Goal: Task Accomplishment & Management: Complete application form

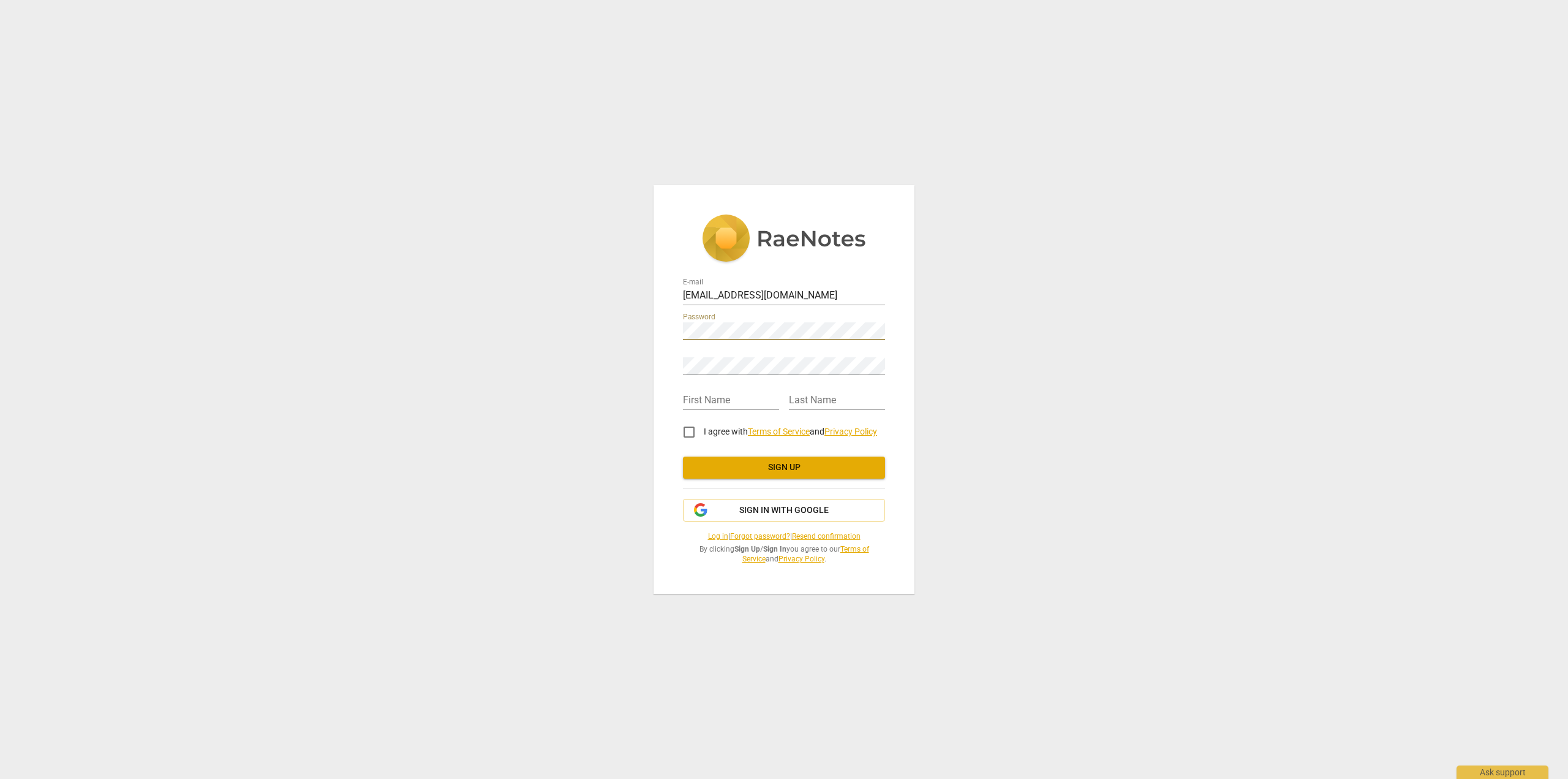
click at [660, 334] on div "E-mail [EMAIL_ADDRESS][DOMAIN_NAME] Password Retype Password First Name Last Na…" at bounding box center [784, 389] width 261 height 408
click at [759, 399] on input "text" at bounding box center [731, 401] width 96 height 18
type input "[PERSON_NAME]"
click at [814, 402] on input "text" at bounding box center [837, 401] width 96 height 18
type input "[PERSON_NAME]"
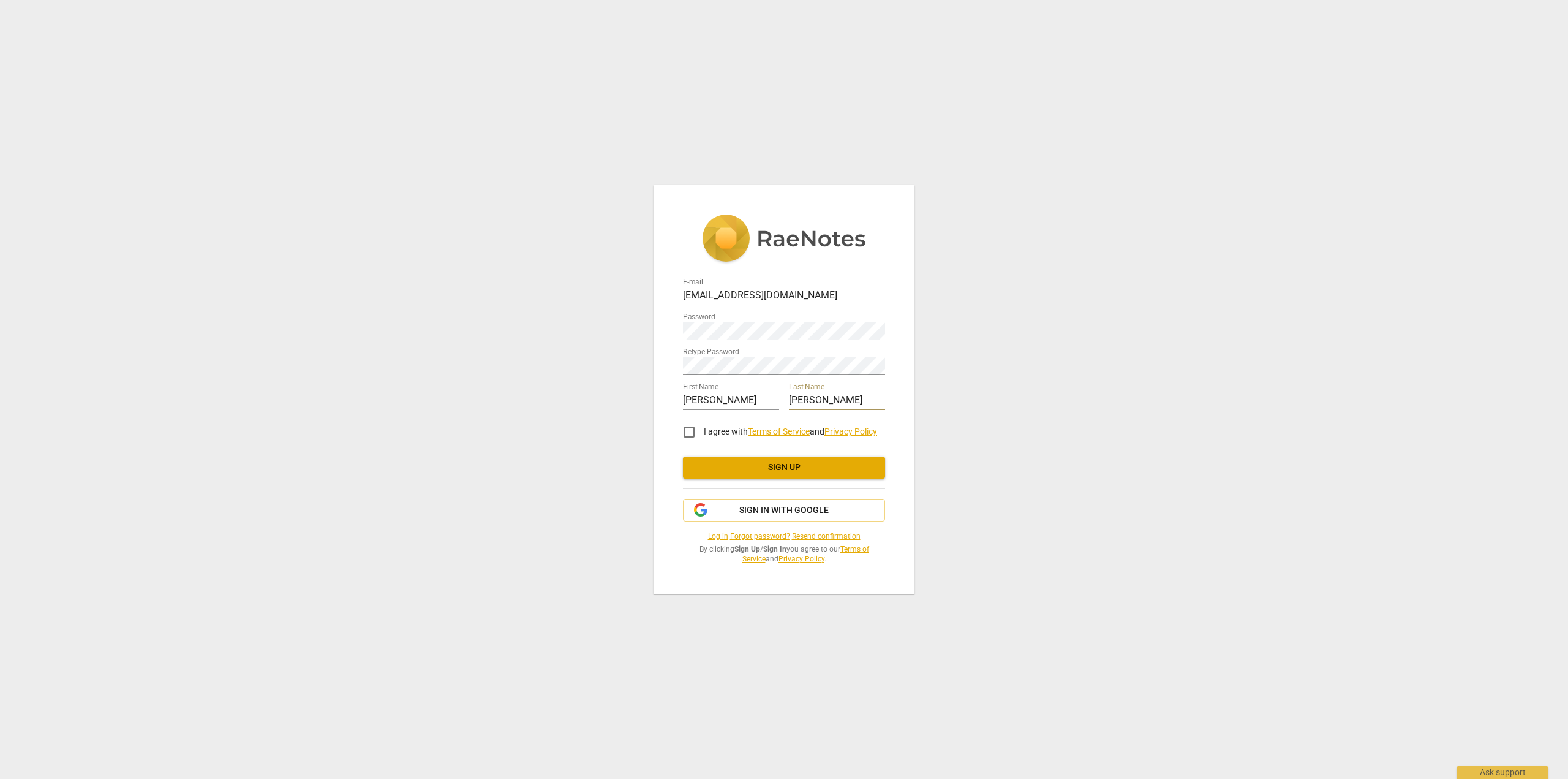
click at [689, 434] on input "I agree with Terms of Service and Privacy Policy" at bounding box center [689, 432] width 29 height 29
checkbox input "true"
click at [845, 464] on span "Sign up" at bounding box center [784, 467] width 183 height 12
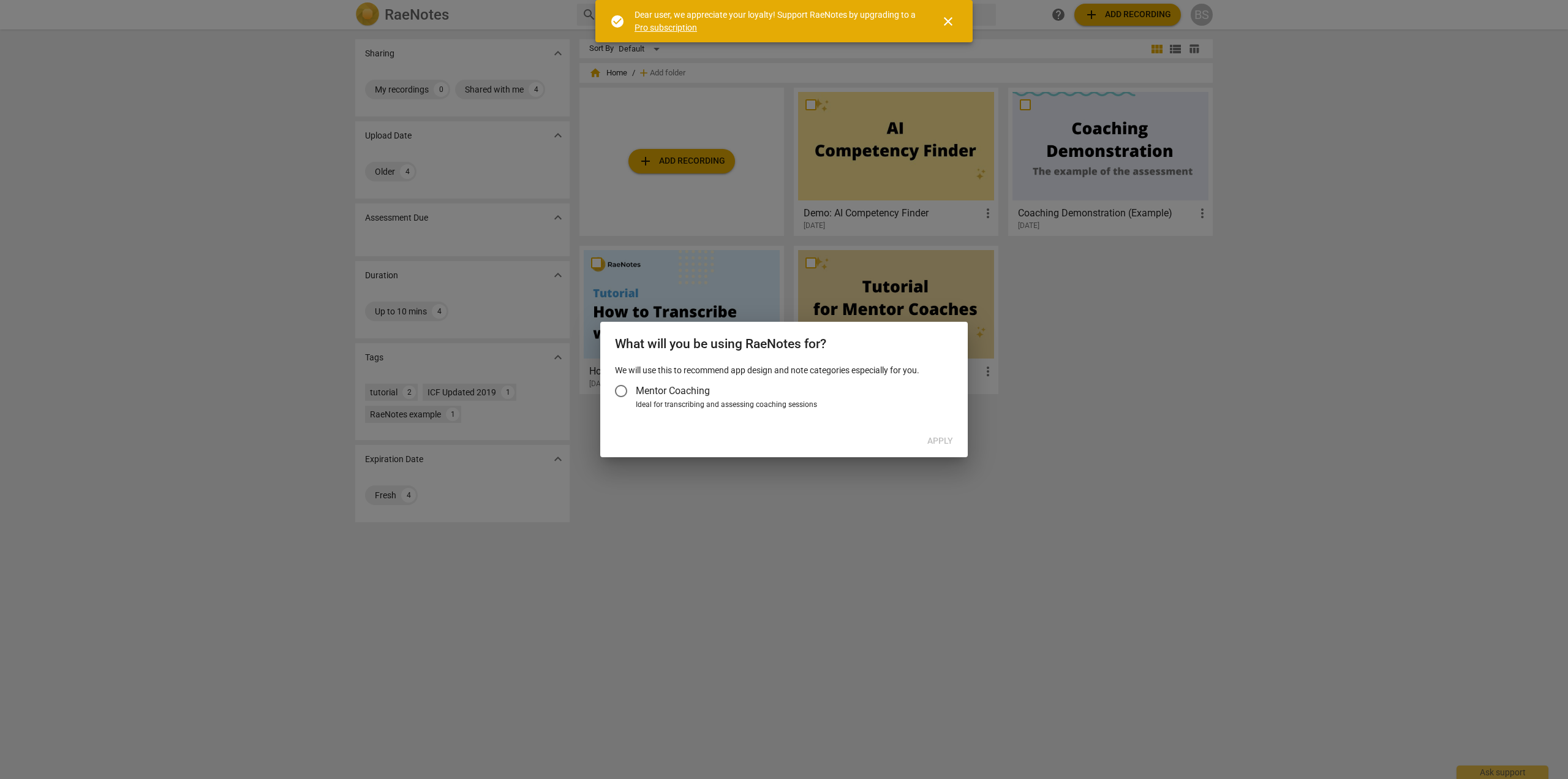
click at [617, 392] on input "Mentor Coaching" at bounding box center [621, 391] width 29 height 29
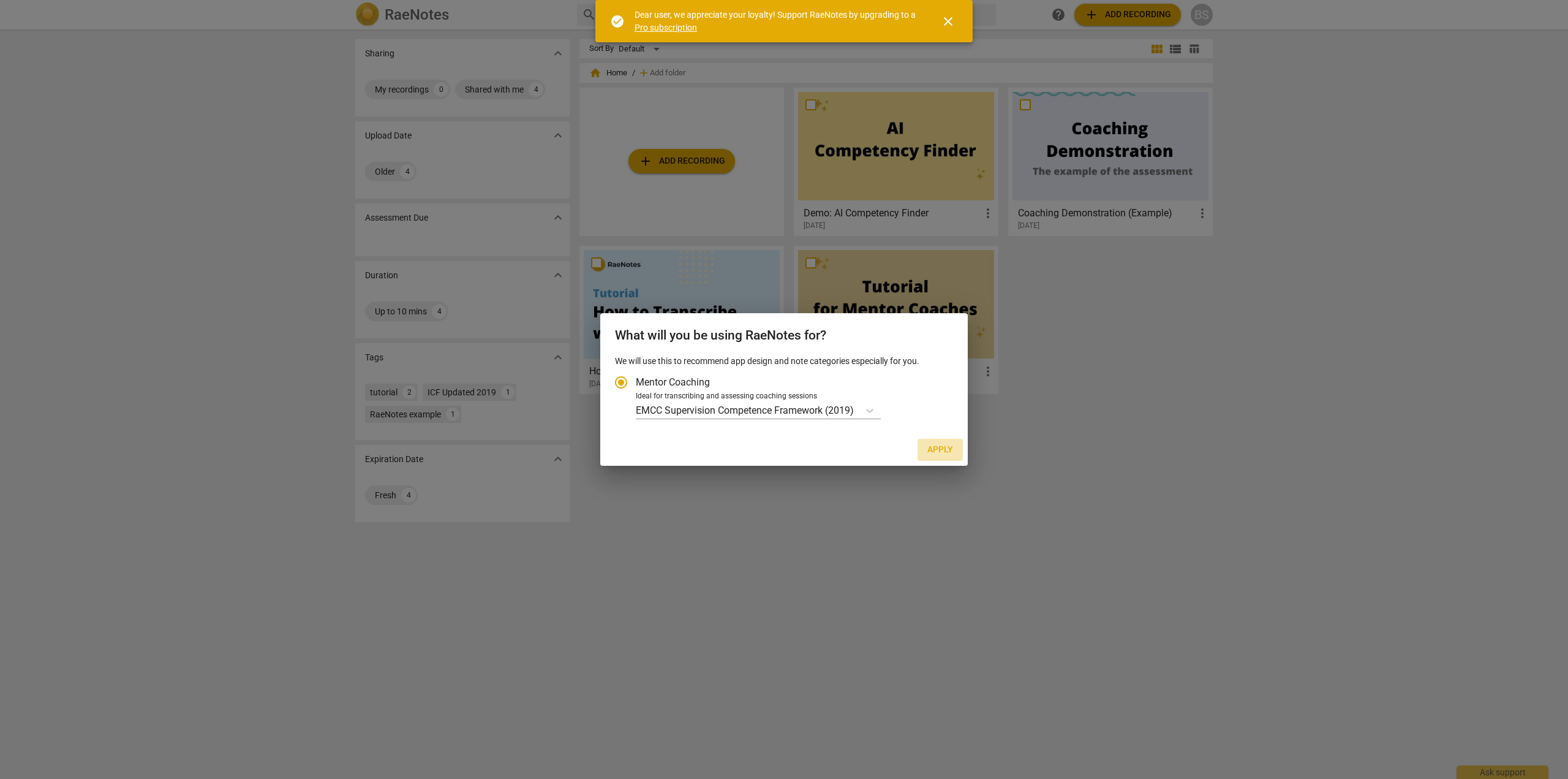
click at [953, 450] on button "Apply" at bounding box center [940, 449] width 45 height 22
radio input "false"
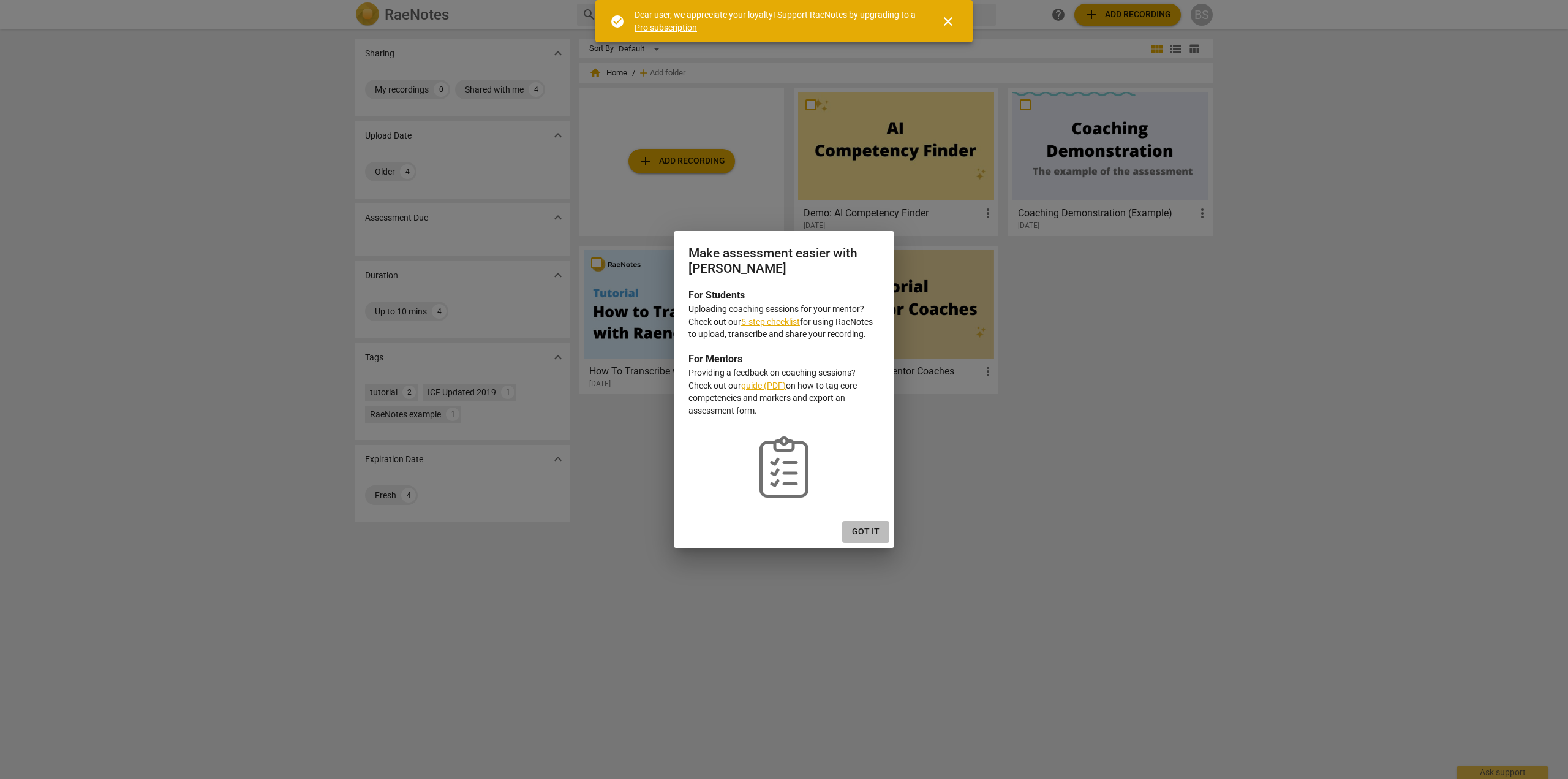
click at [869, 524] on button "Got it" at bounding box center [866, 532] width 47 height 22
